Goal: Task Accomplishment & Management: Use online tool/utility

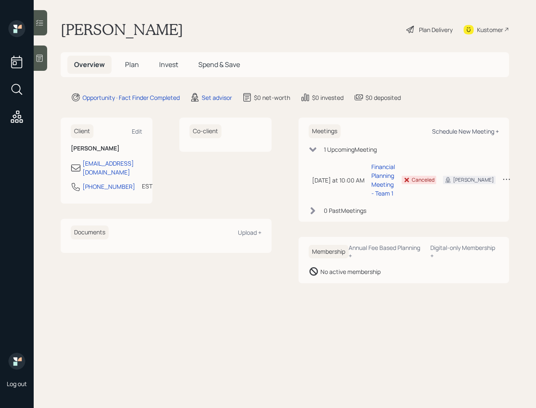
click at [457, 132] on div "Schedule New Meeting +" at bounding box center [465, 131] width 67 height 8
select select "round-[PERSON_NAME]"
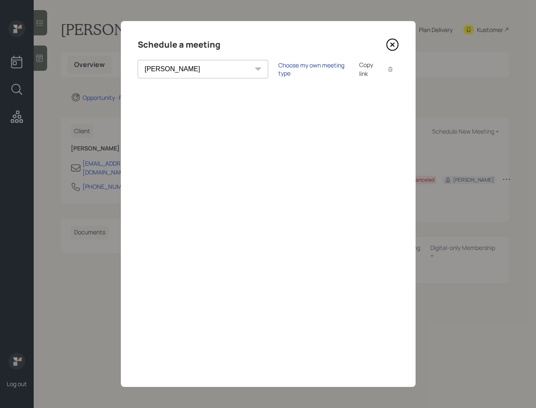
click at [278, 67] on div "Choose my own meeting type" at bounding box center [313, 69] width 71 height 16
